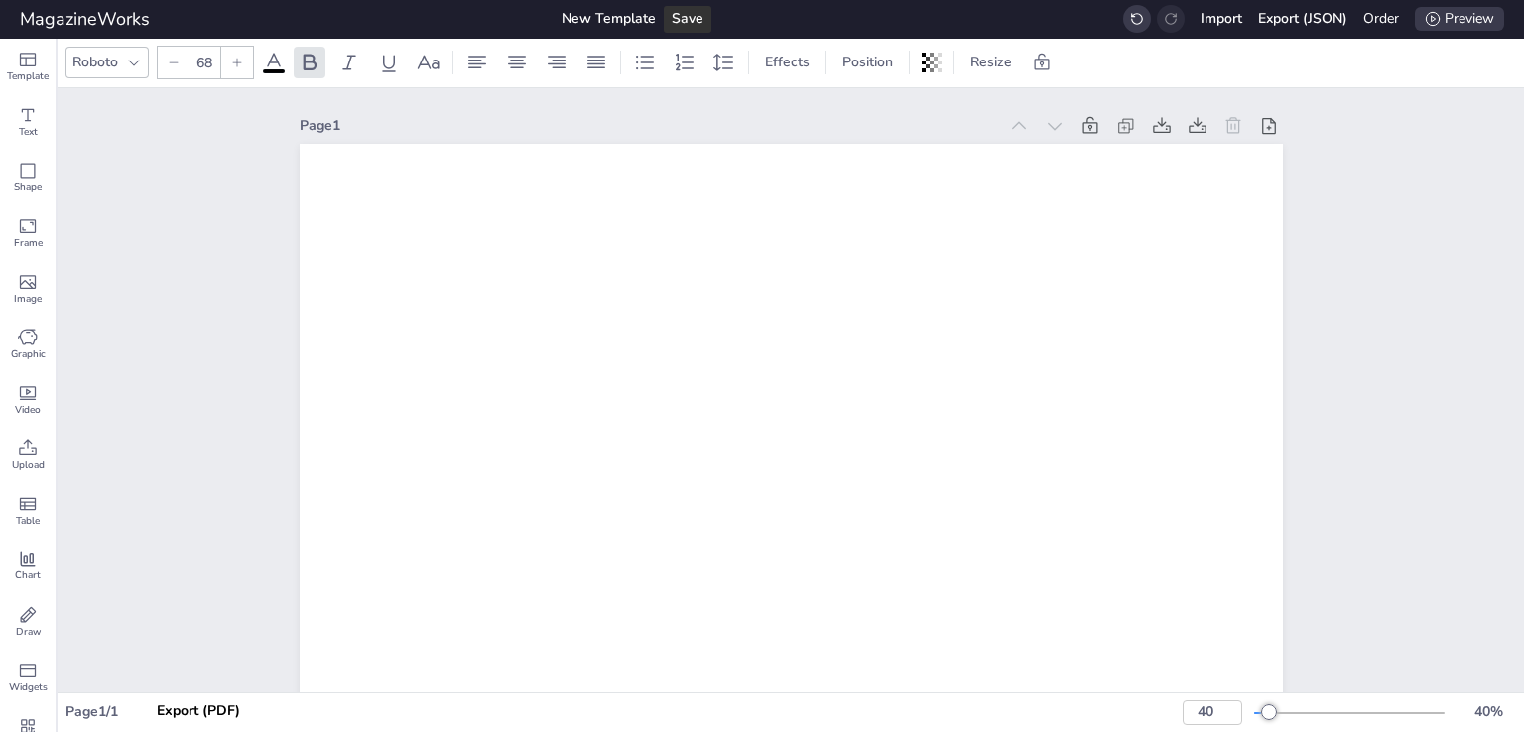
scroll to position [298, 0]
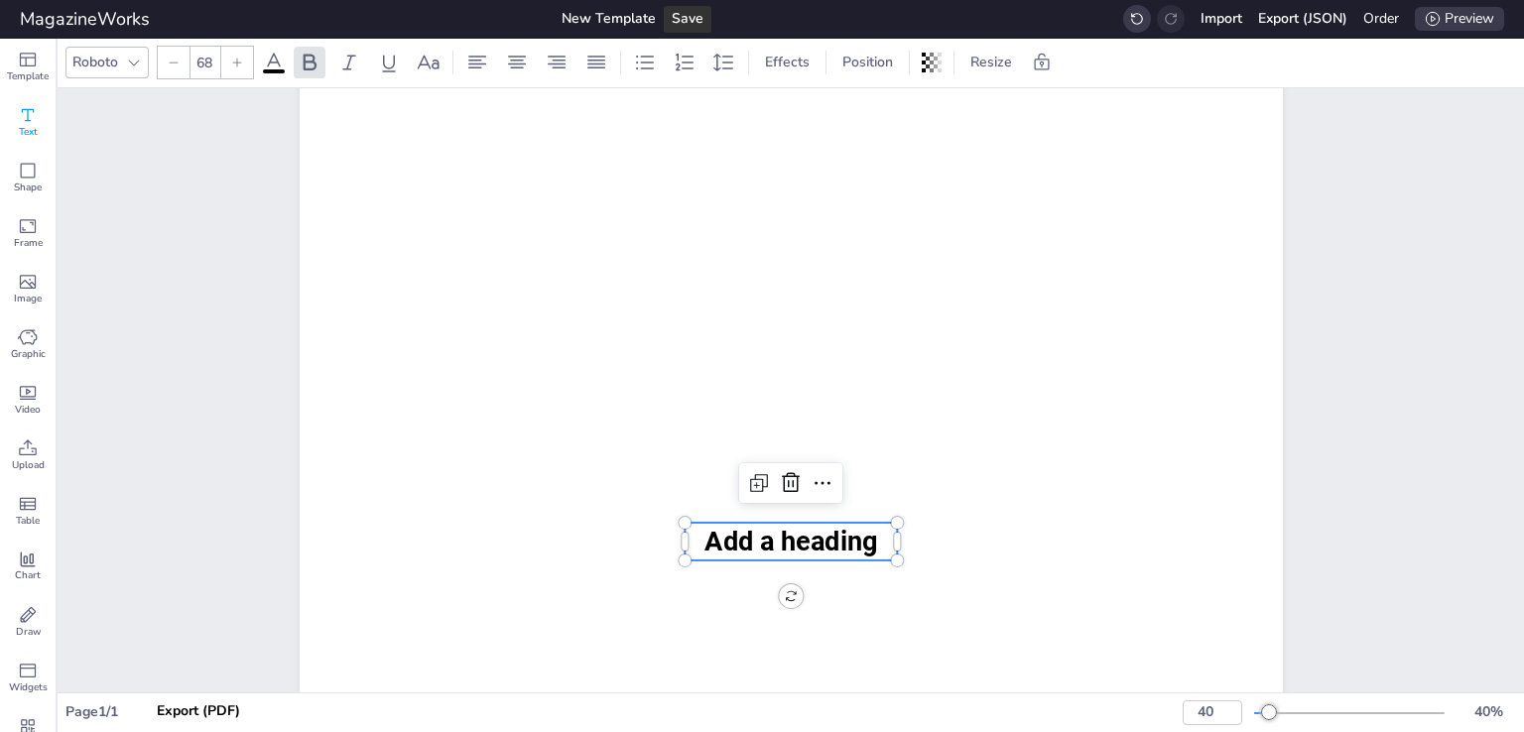
click at [41, 121] on div "Text" at bounding box center [28, 122] width 56 height 56
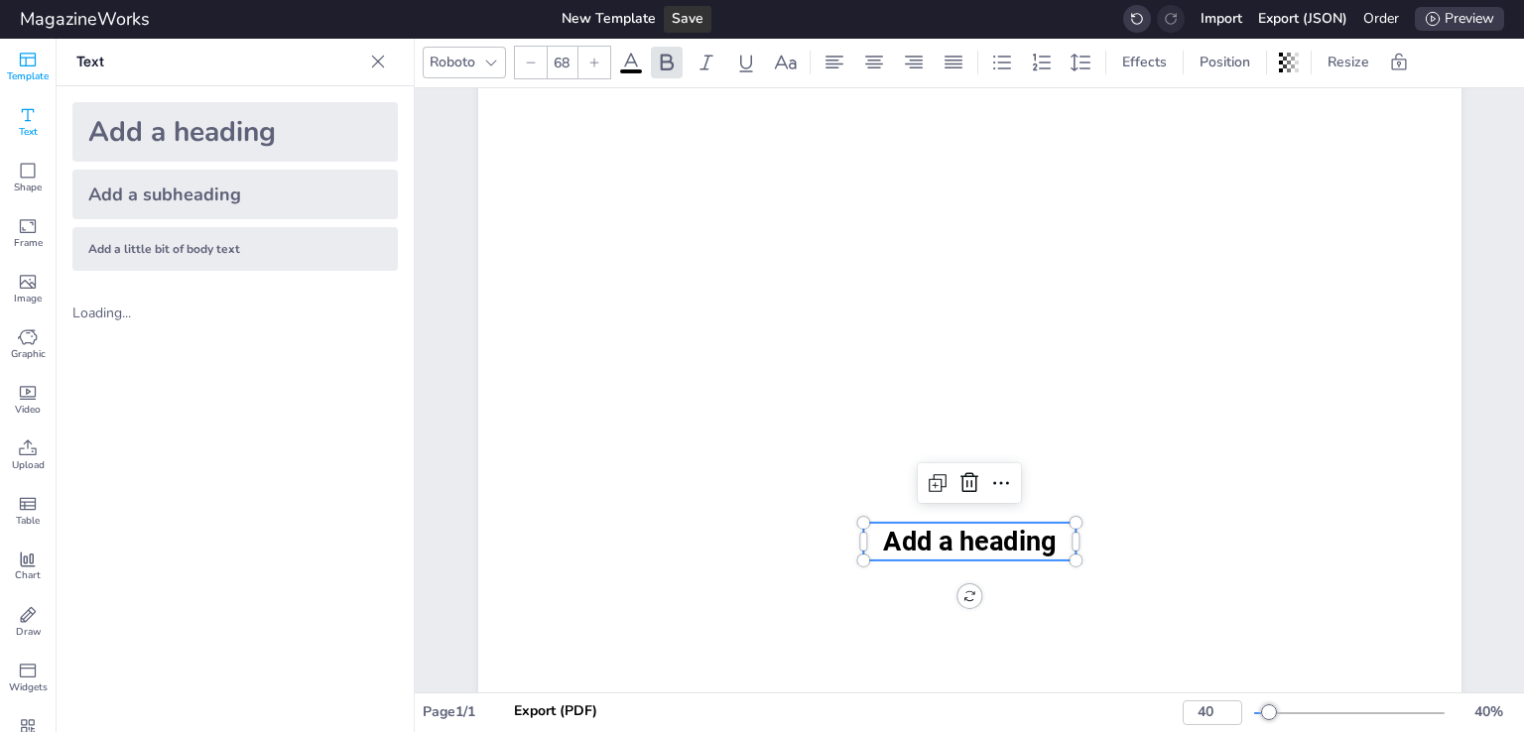
click at [26, 69] on span "Template" at bounding box center [28, 76] width 42 height 14
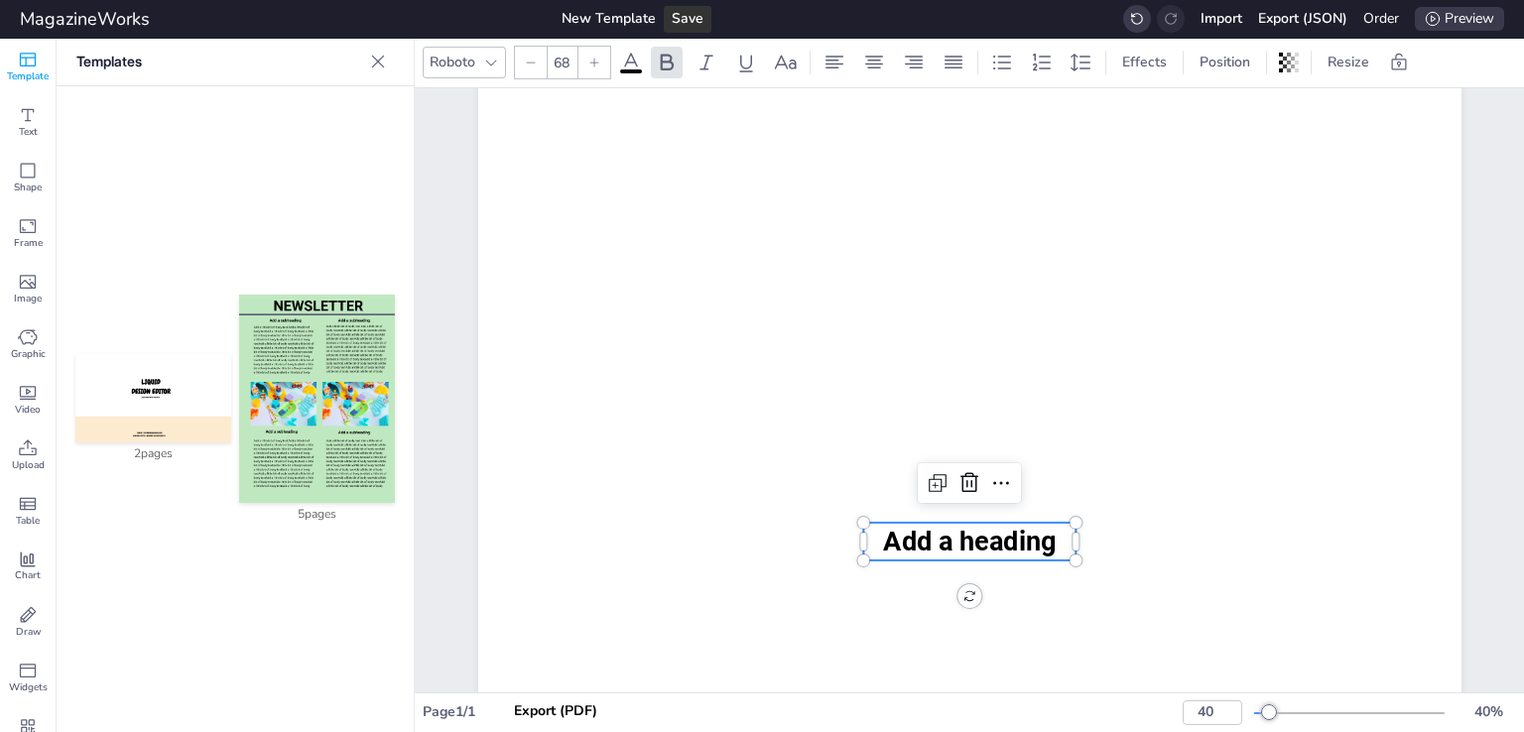
drag, startPoint x: 282, startPoint y: 358, endPoint x: 276, endPoint y: 370, distance: 13.3
click at [280, 362] on img at bounding box center [317, 399] width 156 height 208
type input "66"
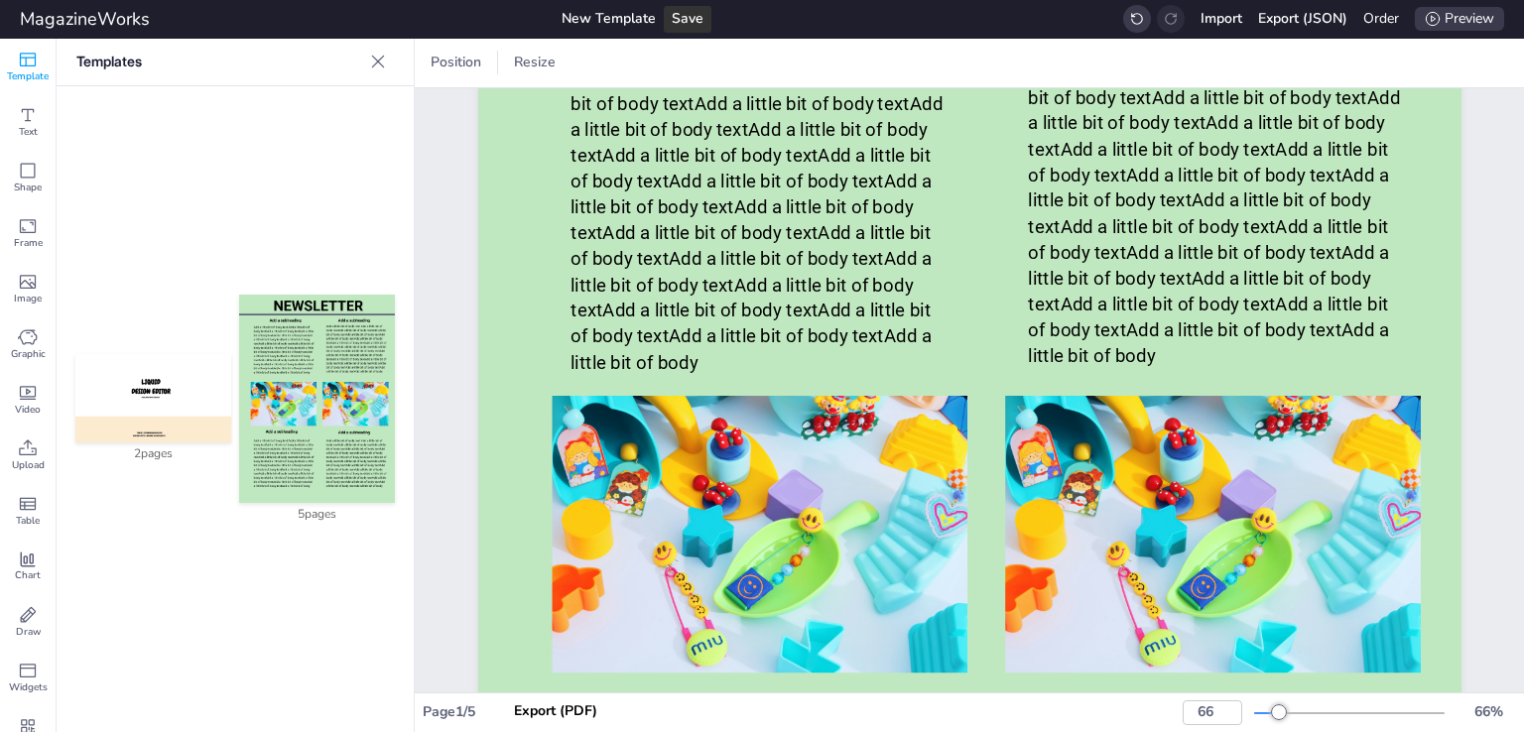
click at [376, 63] on icon at bounding box center [378, 62] width 13 height 13
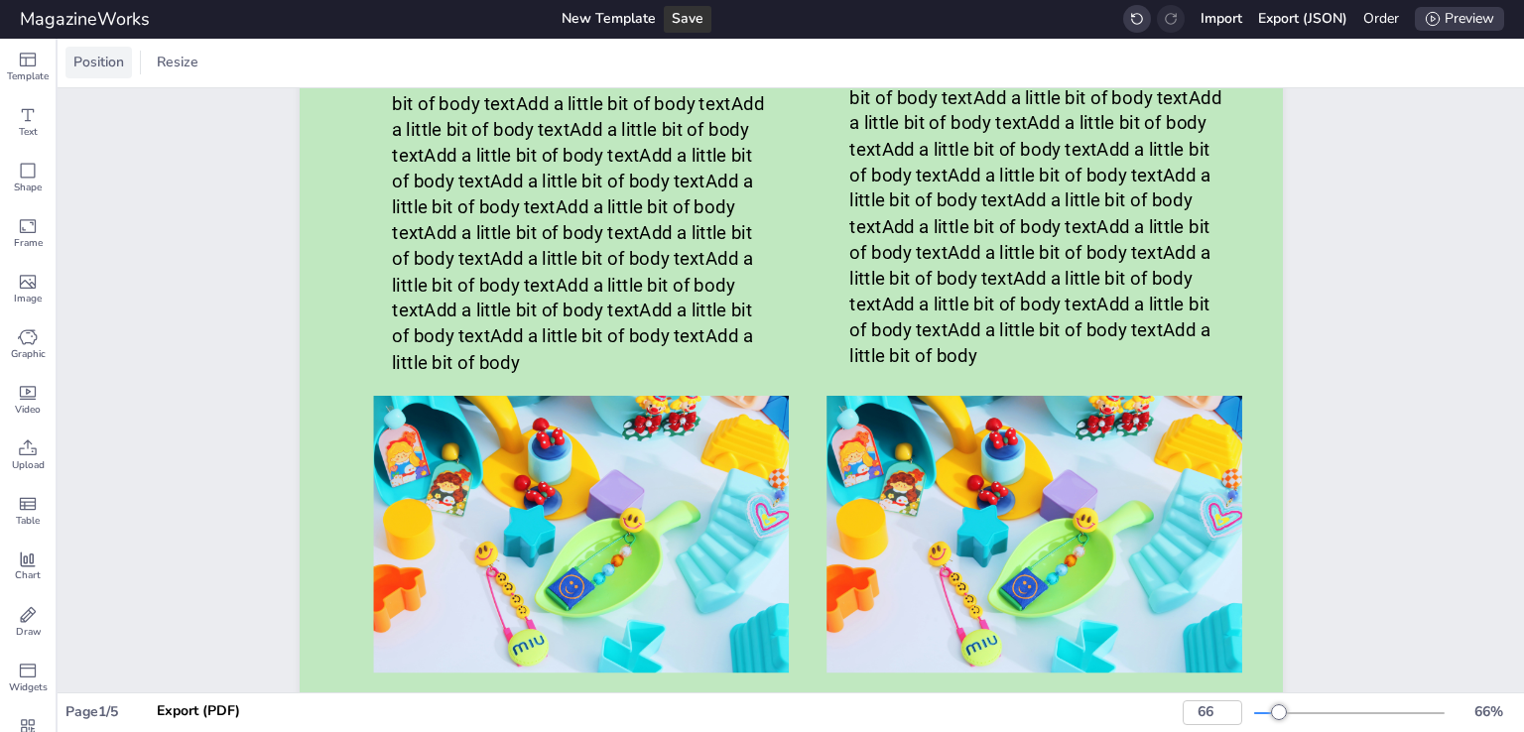
click at [100, 65] on span "Position" at bounding box center [98, 63] width 59 height 22
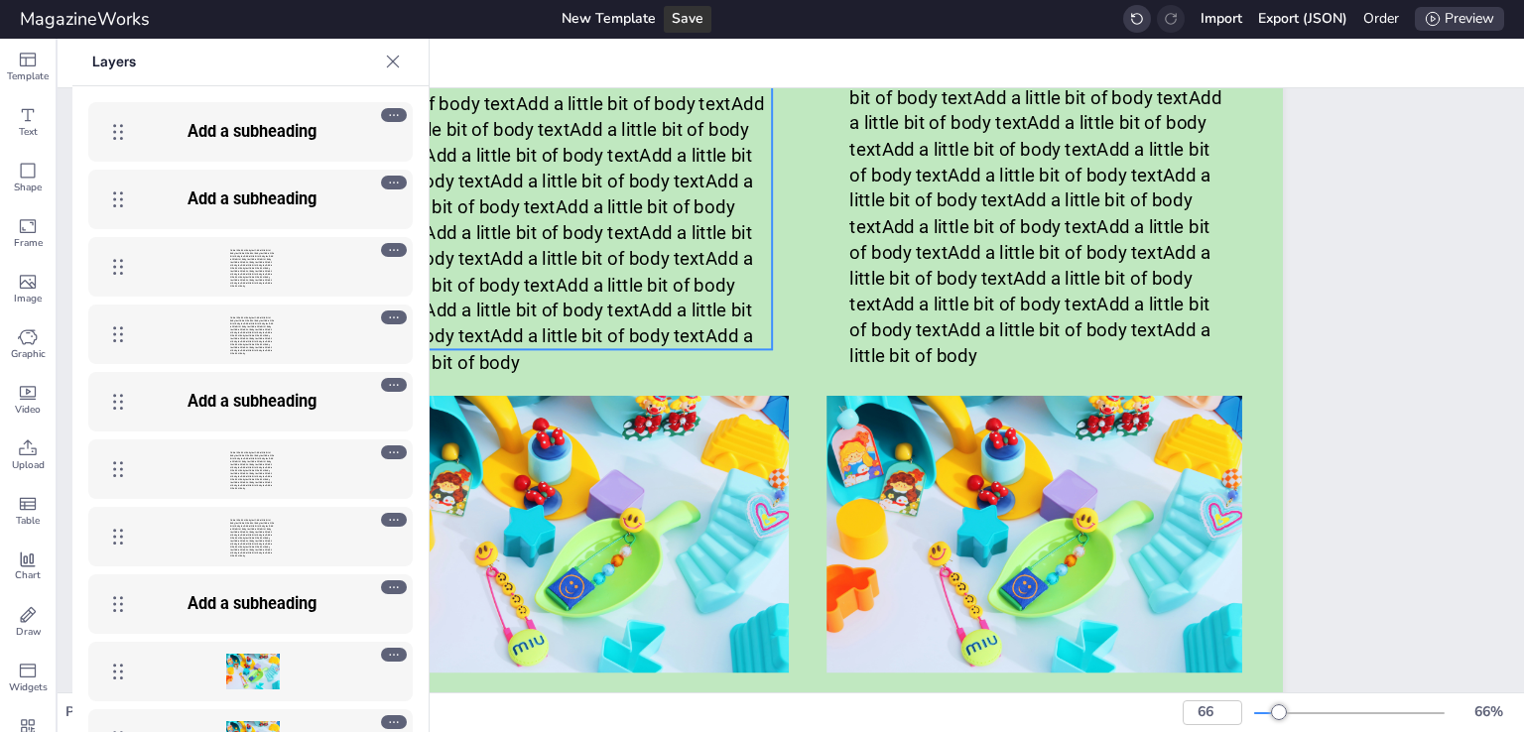
drag, startPoint x: 754, startPoint y: 248, endPoint x: 706, endPoint y: 330, distance: 95.6
click at [752, 250] on p "Add a little bit of body text Add a little bit of body textAdd a little bit of …" at bounding box center [582, 207] width 381 height 336
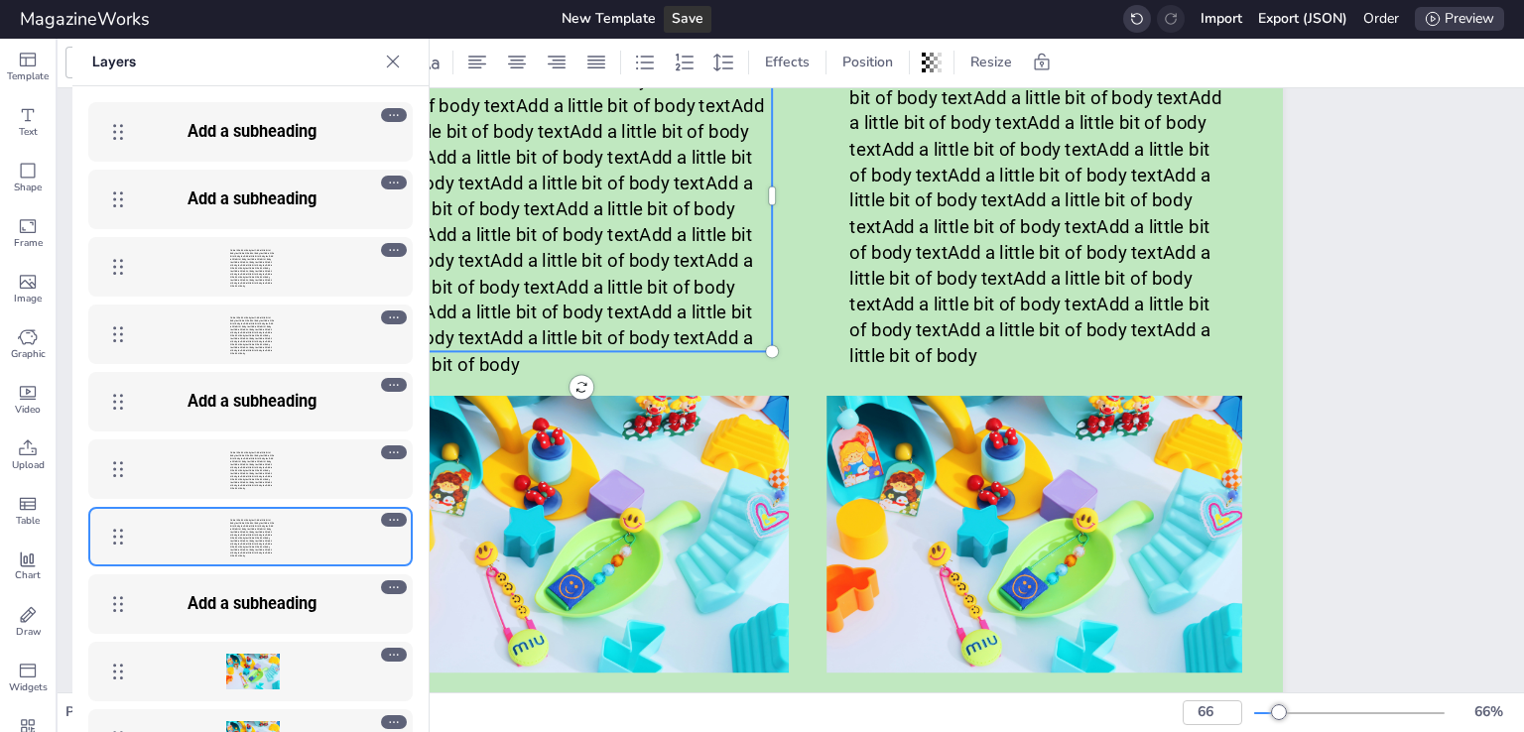
click at [651, 435] on div at bounding box center [581, 534] width 416 height 277
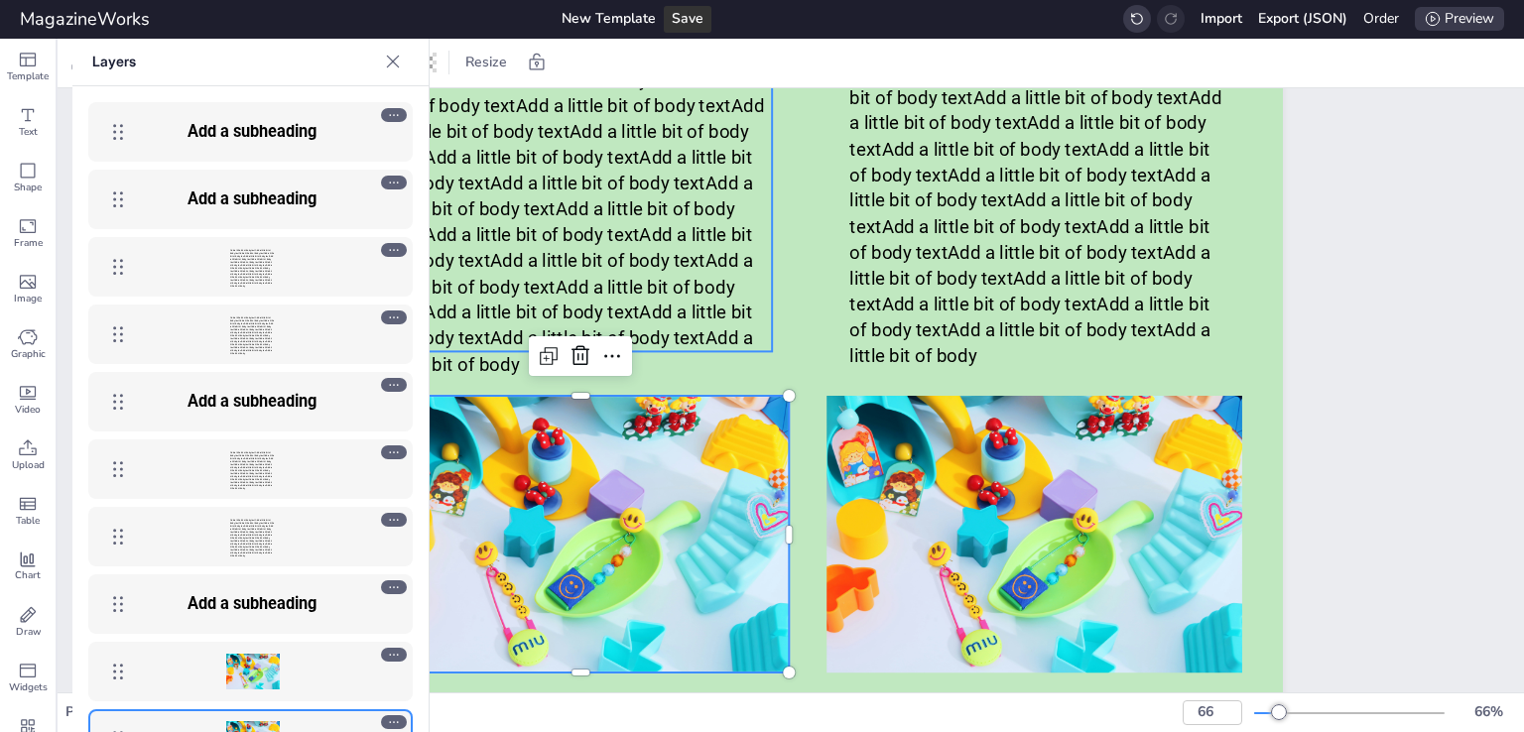
click at [623, 215] on span "Add a little bit of body text Add a little bit of body textAdd a little bit of …" at bounding box center [581, 208] width 379 height 331
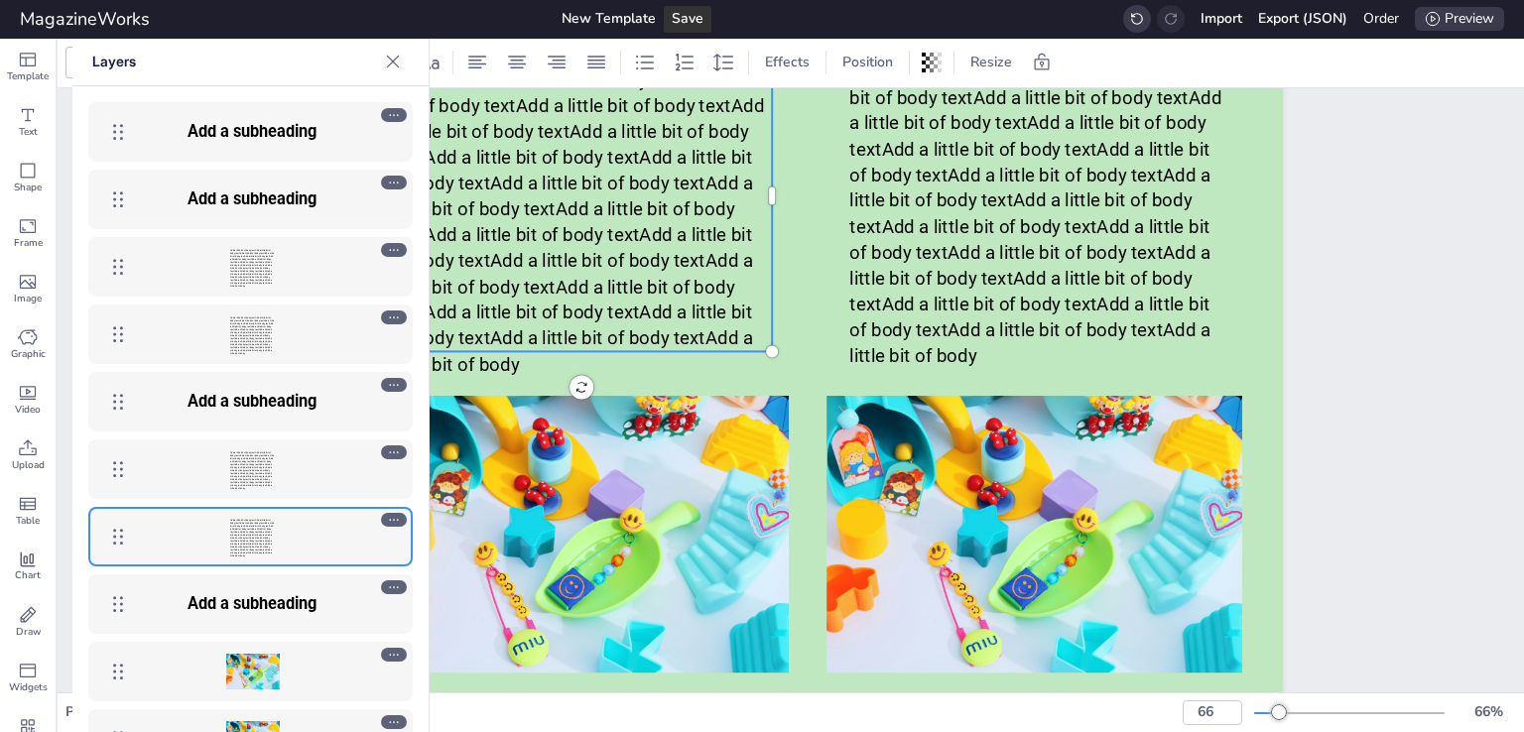
click at [394, 67] on icon at bounding box center [393, 62] width 20 height 20
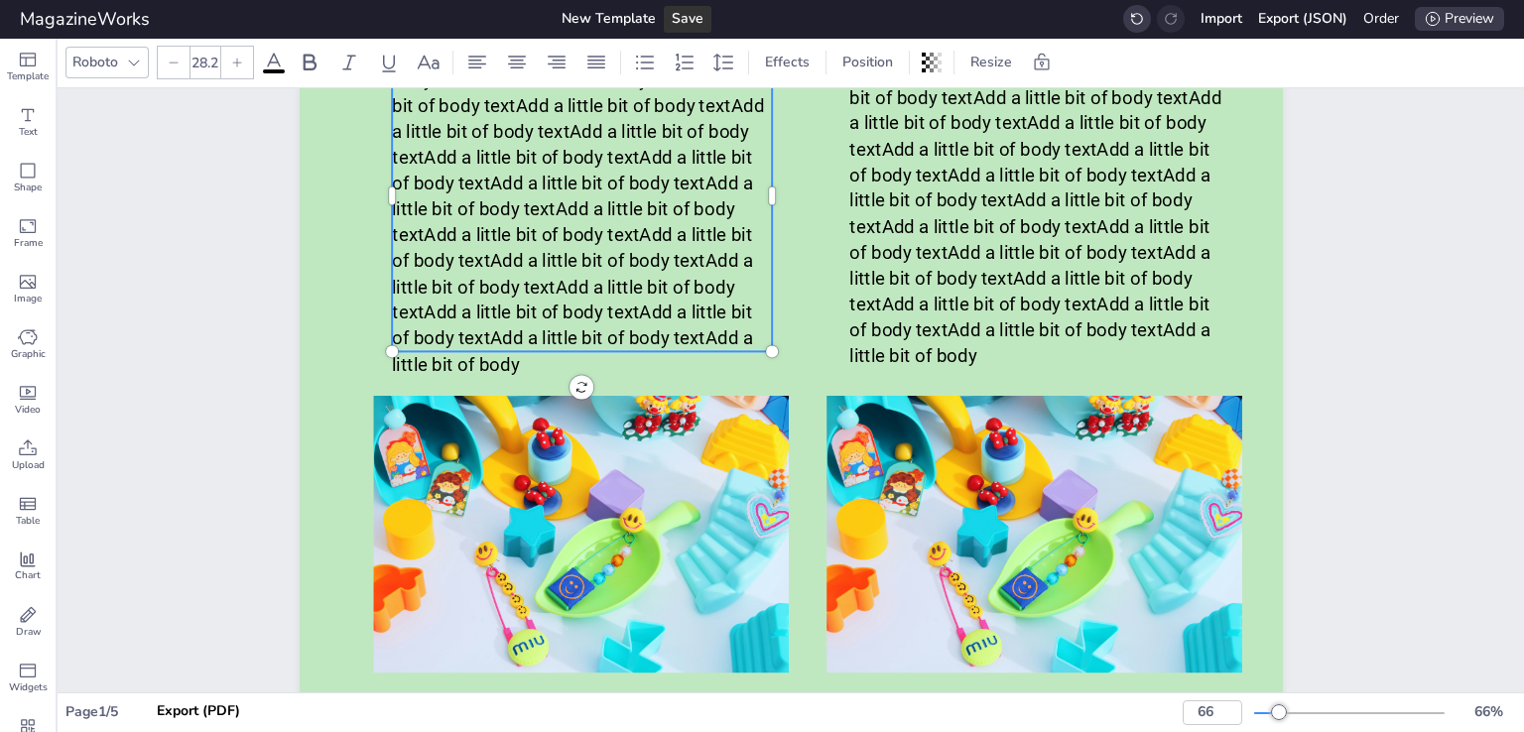
click at [557, 285] on span "Add a little bit of body text Add a little bit of body textAdd a little bit of …" at bounding box center [581, 208] width 379 height 331
click at [510, 584] on div at bounding box center [581, 534] width 416 height 277
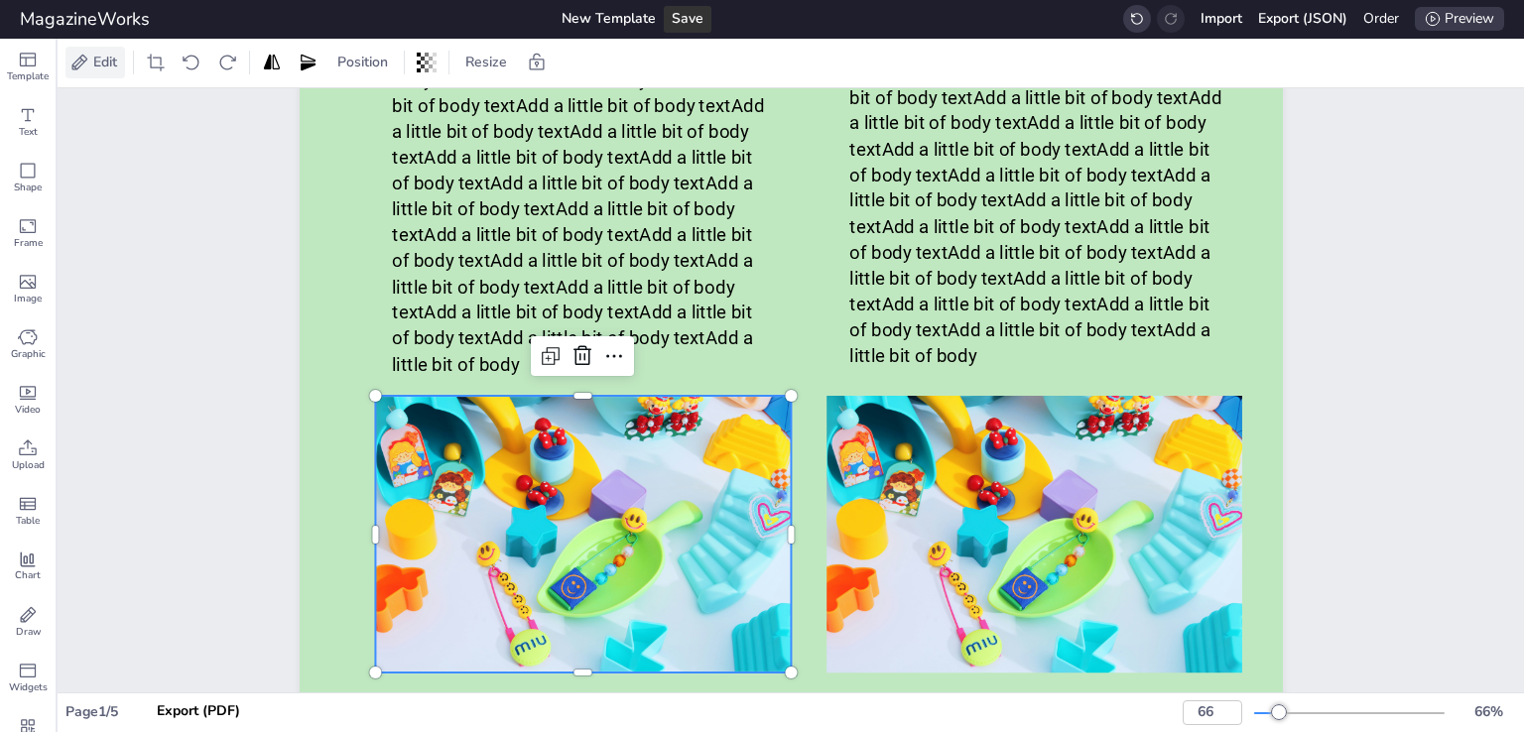
click at [90, 61] on span "Edit" at bounding box center [105, 63] width 32 height 22
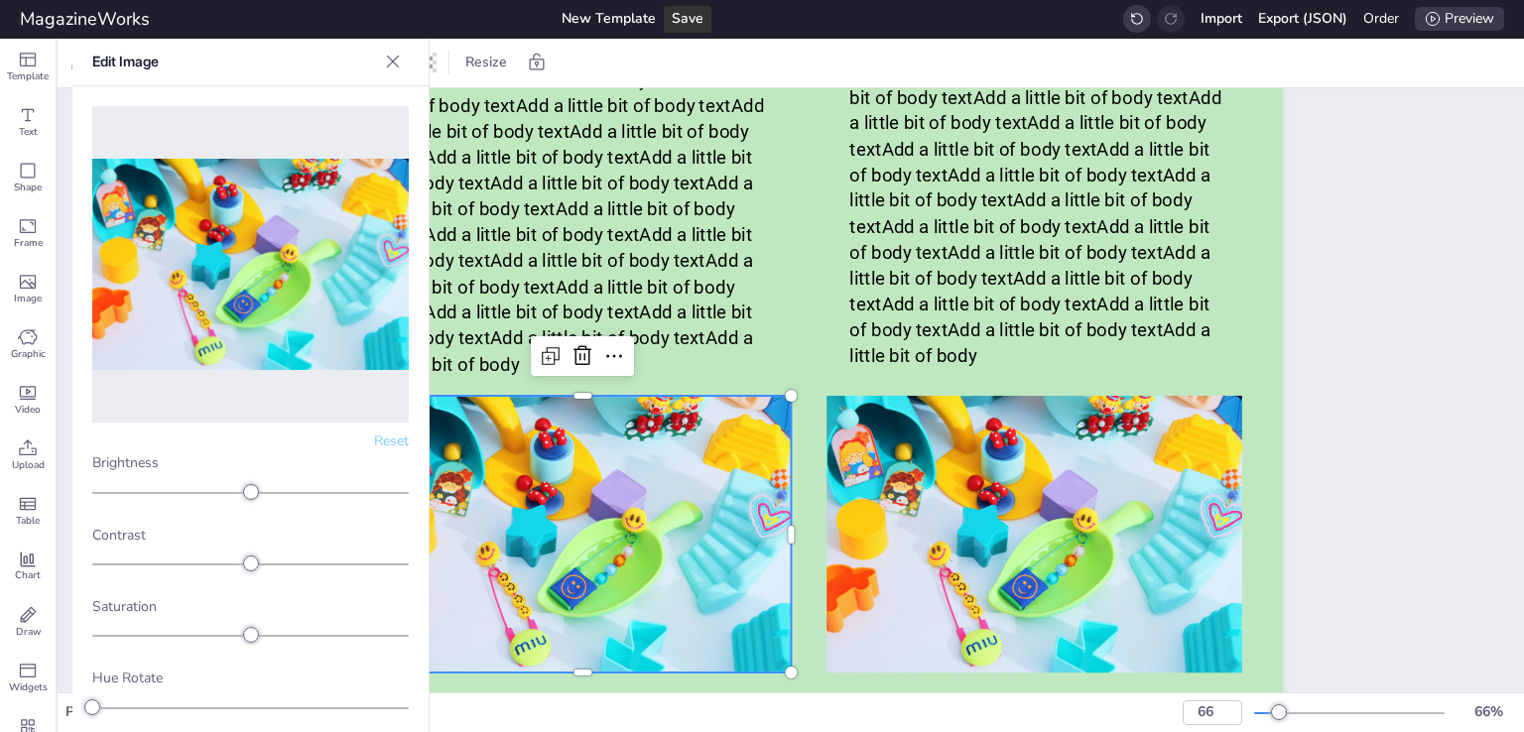
click at [387, 61] on icon at bounding box center [393, 62] width 13 height 13
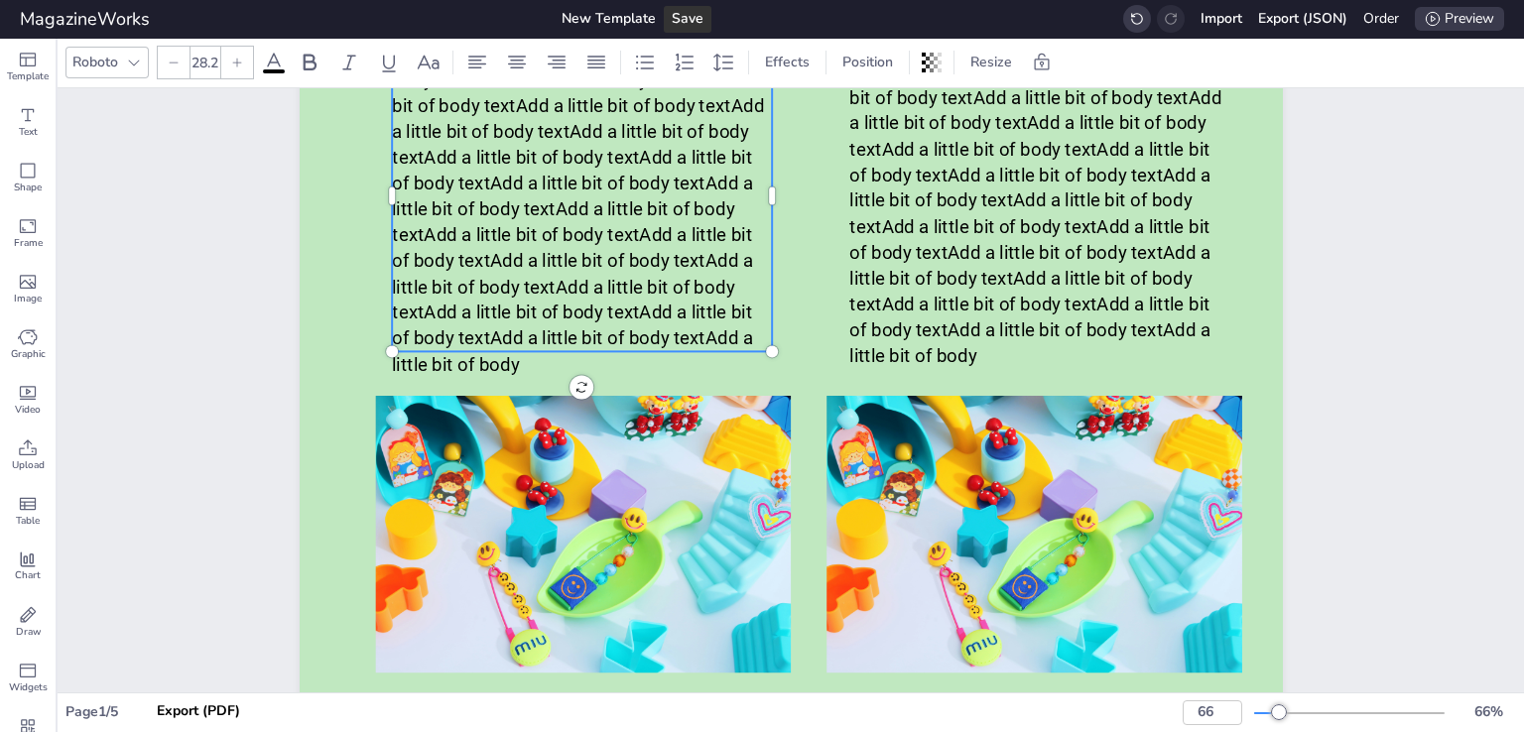
click at [628, 200] on span "Add a little bit of body text Add a little bit of body textAdd a little bit of …" at bounding box center [581, 208] width 379 height 331
